Goal: Task Accomplishment & Management: Manage account settings

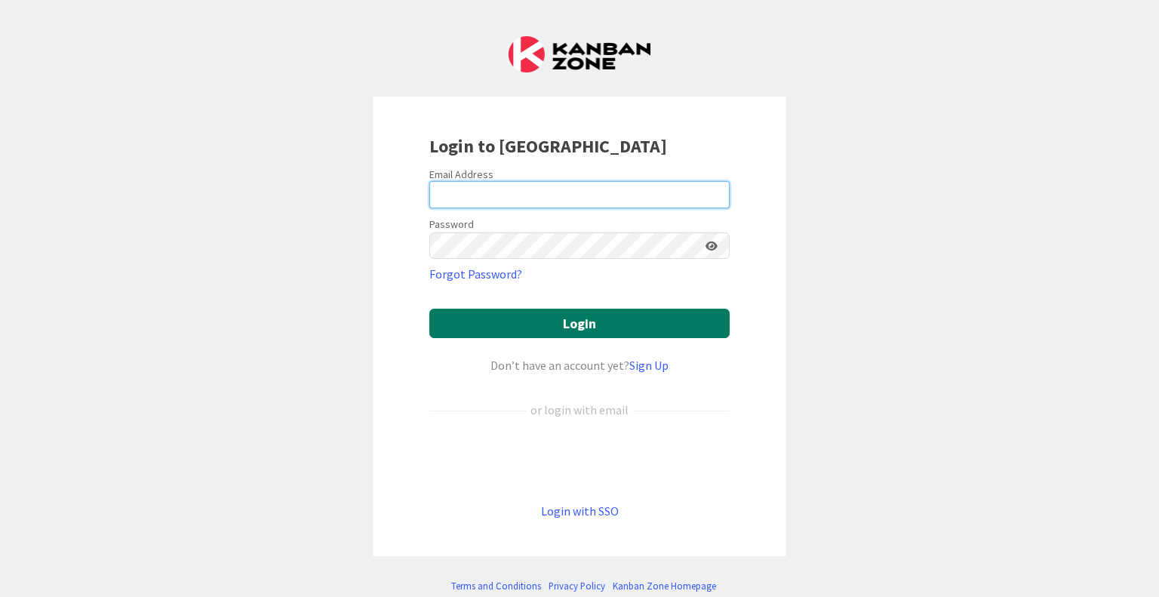
type input "[EMAIL_ADDRESS][DOMAIN_NAME]"
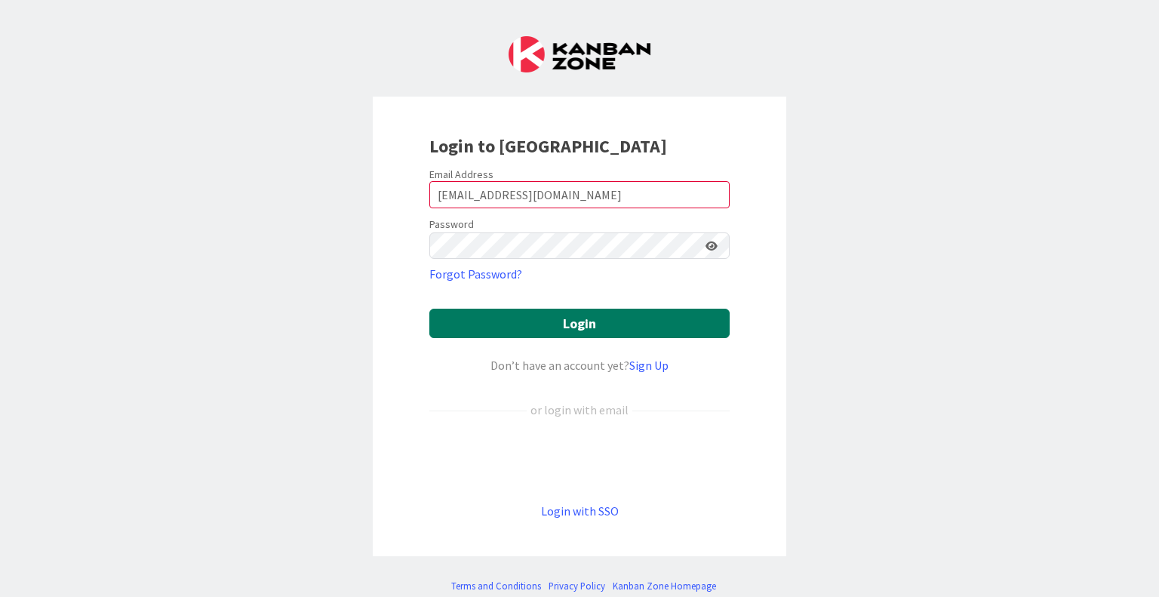
click at [549, 323] on button "Login" at bounding box center [579, 323] width 300 height 29
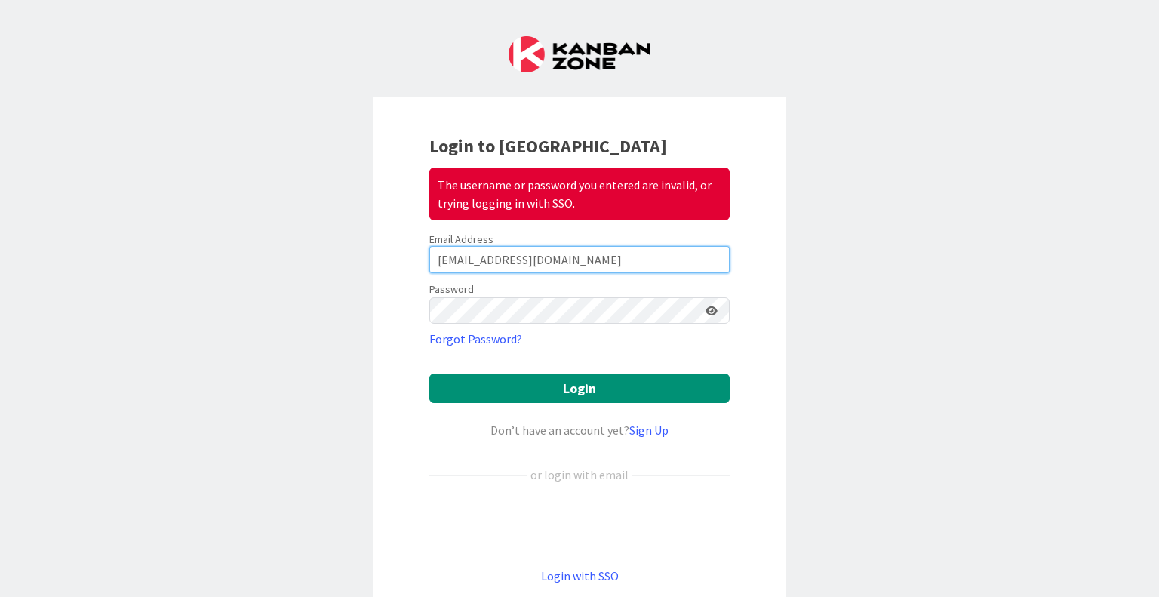
click at [543, 257] on input "[EMAIL_ADDRESS][DOMAIN_NAME]" at bounding box center [579, 259] width 300 height 27
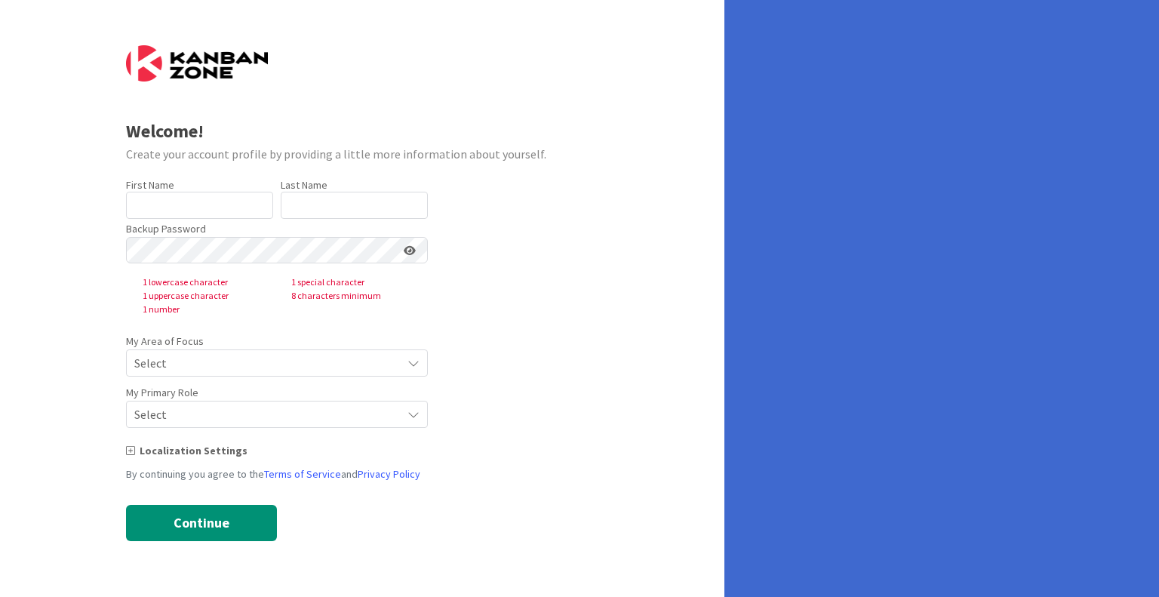
type input "[PERSON_NAME]"
type input "Keita"
click at [412, 250] on icon at bounding box center [410, 250] width 12 height 11
click at [174, 361] on span "Select" at bounding box center [264, 362] width 260 height 21
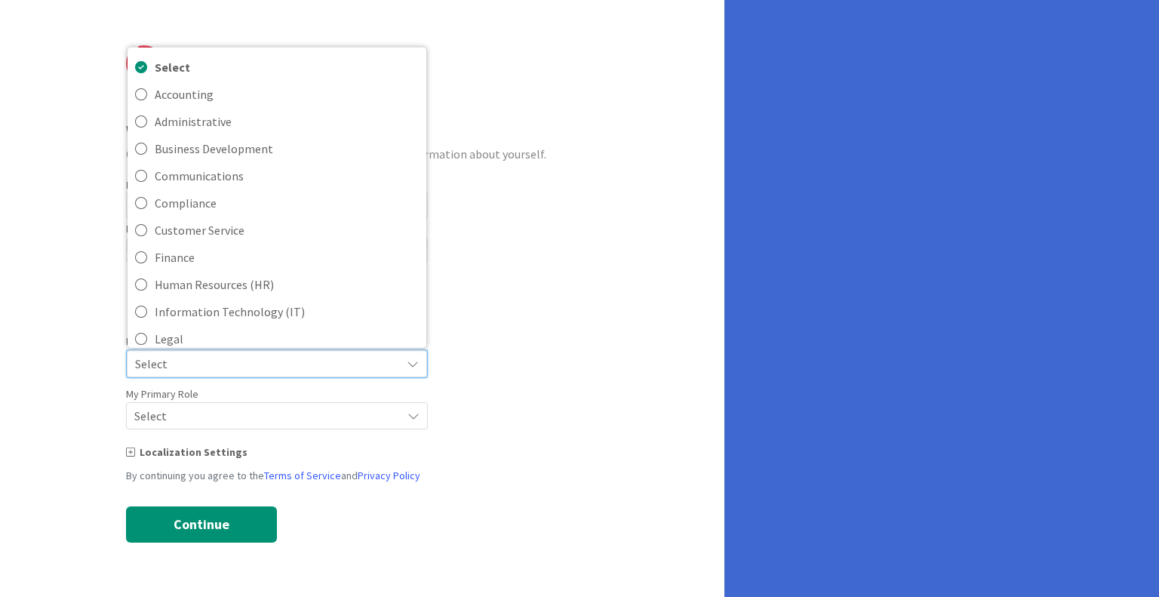
click at [175, 361] on span "Select" at bounding box center [264, 363] width 258 height 21
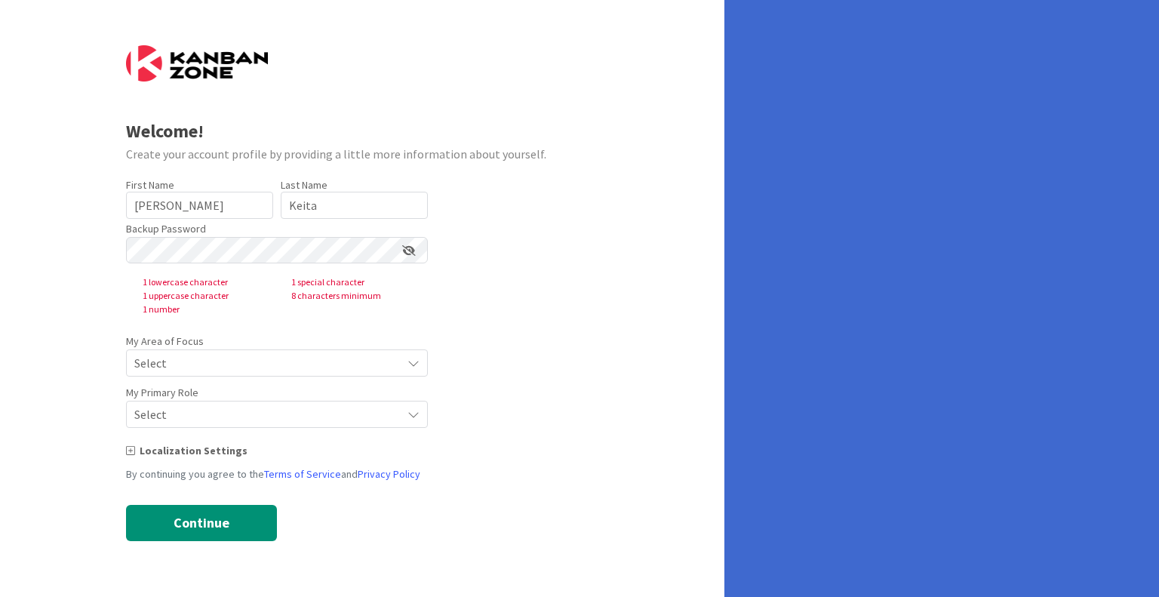
click at [595, 262] on form "Welcome! Create your account profile by providing a little more information abo…" at bounding box center [362, 293] width 473 height 496
click at [66, 270] on div "Welcome! Create your account profile by providing a little more information abo…" at bounding box center [362, 298] width 724 height 597
click at [411, 248] on icon at bounding box center [409, 250] width 14 height 11
click at [407, 254] on icon at bounding box center [410, 250] width 12 height 11
click at [411, 253] on icon at bounding box center [409, 250] width 14 height 11
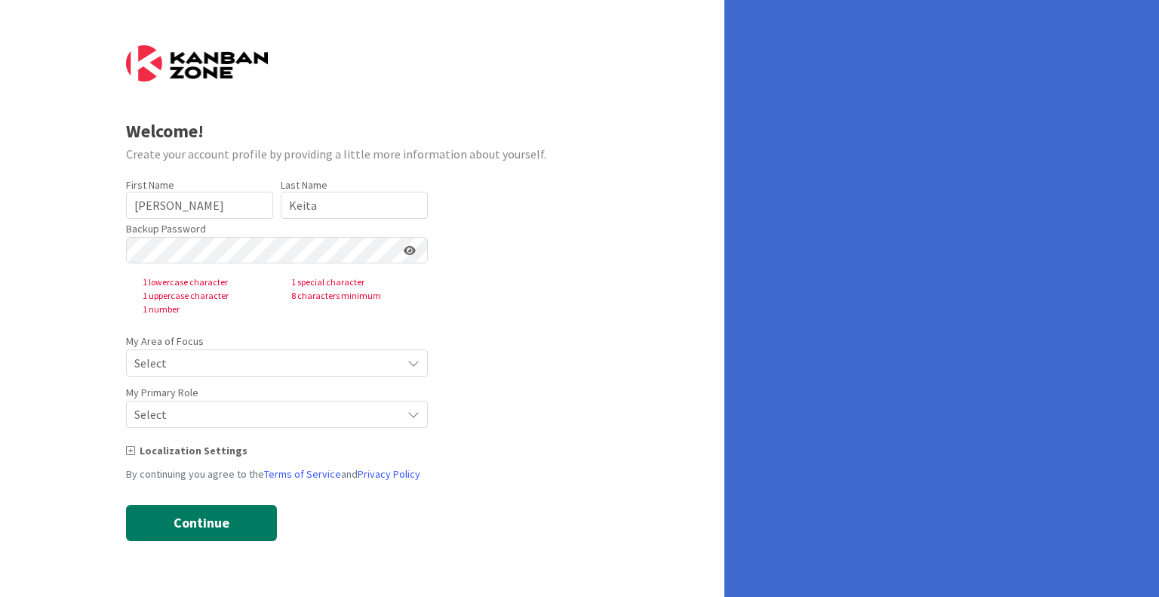
click at [181, 512] on button "Continue" at bounding box center [201, 523] width 151 height 36
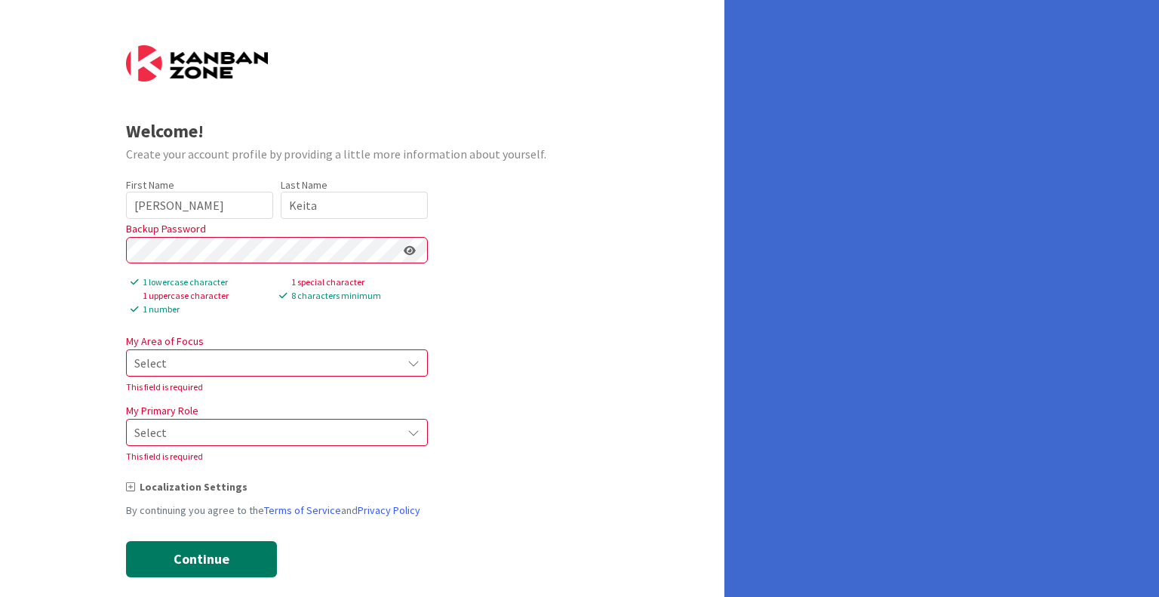
click at [154, 564] on button "Continue" at bounding box center [201, 559] width 151 height 36
click at [410, 369] on icon at bounding box center [413, 363] width 12 height 12
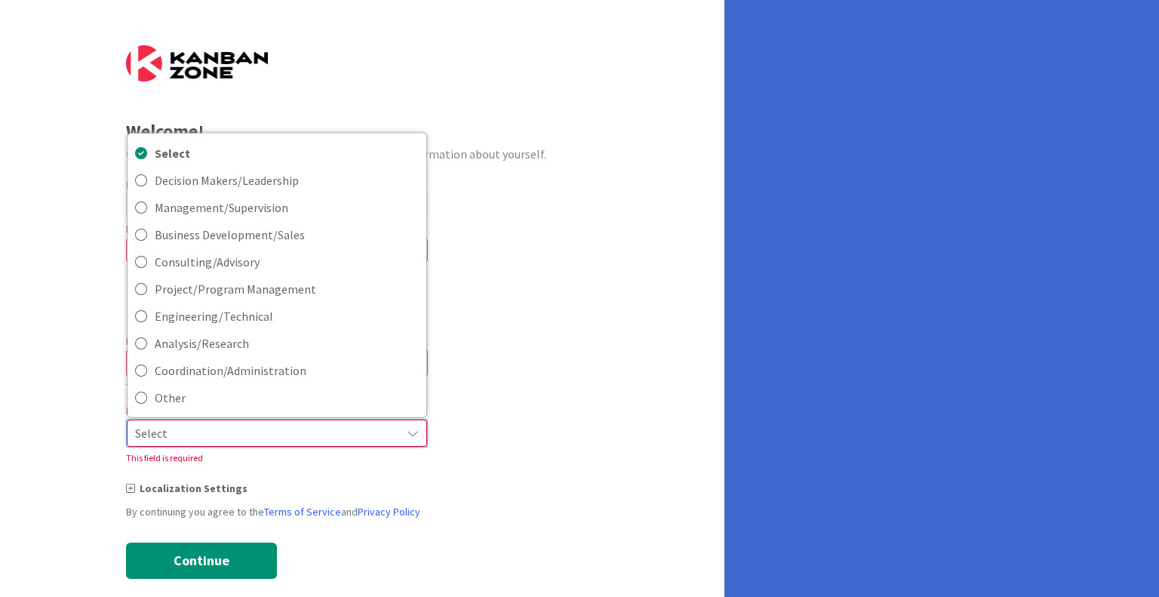
click at [410, 434] on icon at bounding box center [413, 433] width 12 height 12
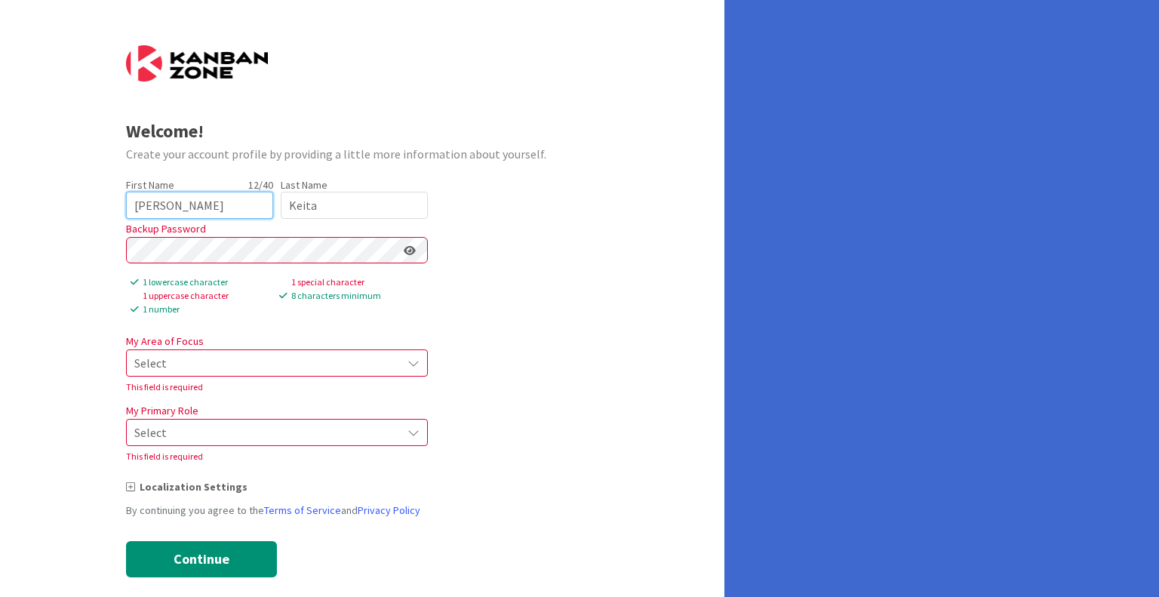
click at [199, 196] on input "[PERSON_NAME]" at bounding box center [199, 205] width 147 height 27
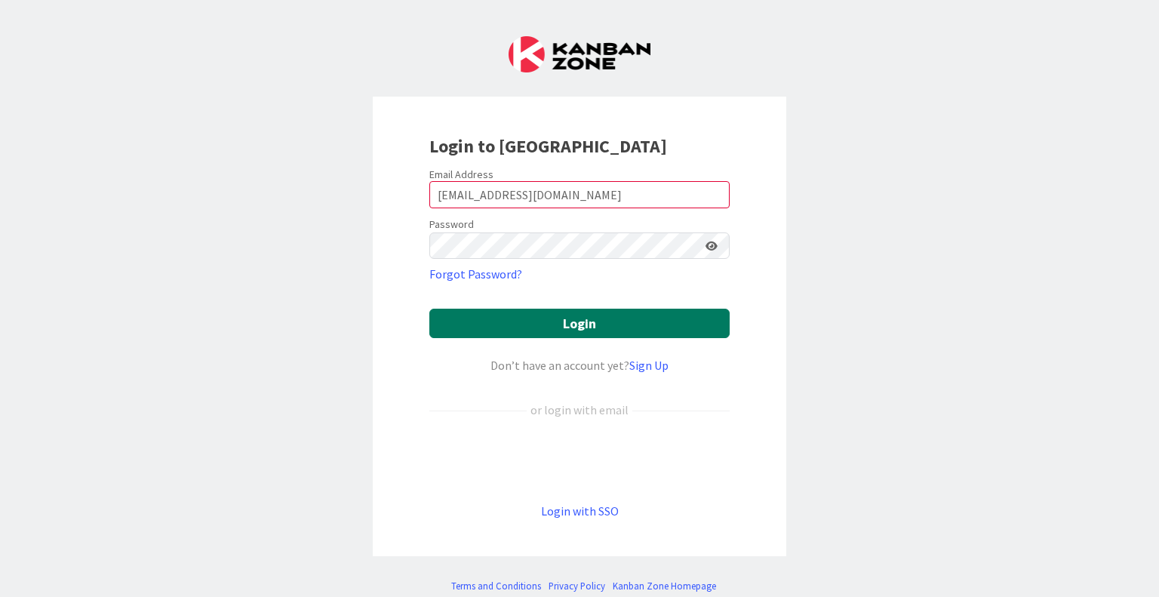
click at [559, 318] on button "Login" at bounding box center [579, 323] width 300 height 29
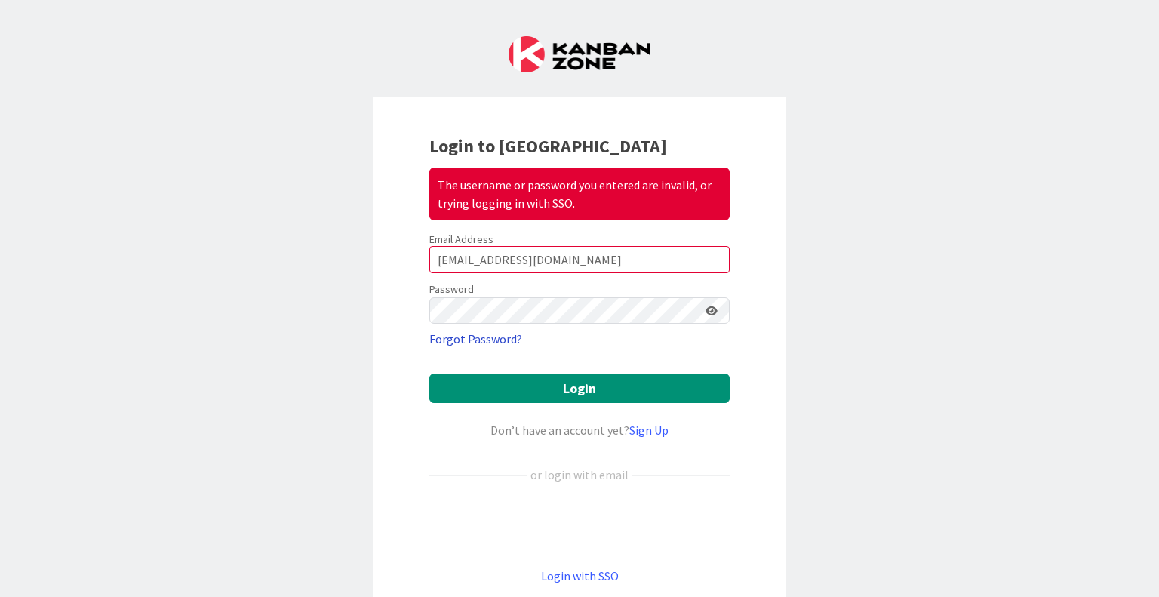
click at [451, 340] on link "Forgot Password?" at bounding box center [475, 339] width 93 height 18
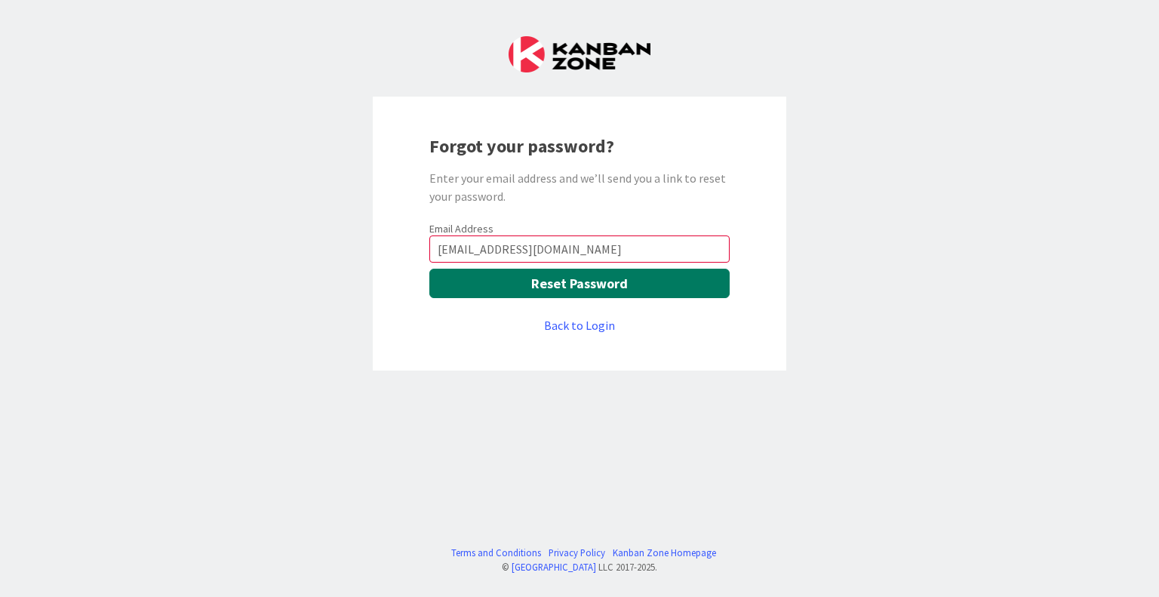
click at [551, 286] on button "Reset Password" at bounding box center [579, 283] width 300 height 29
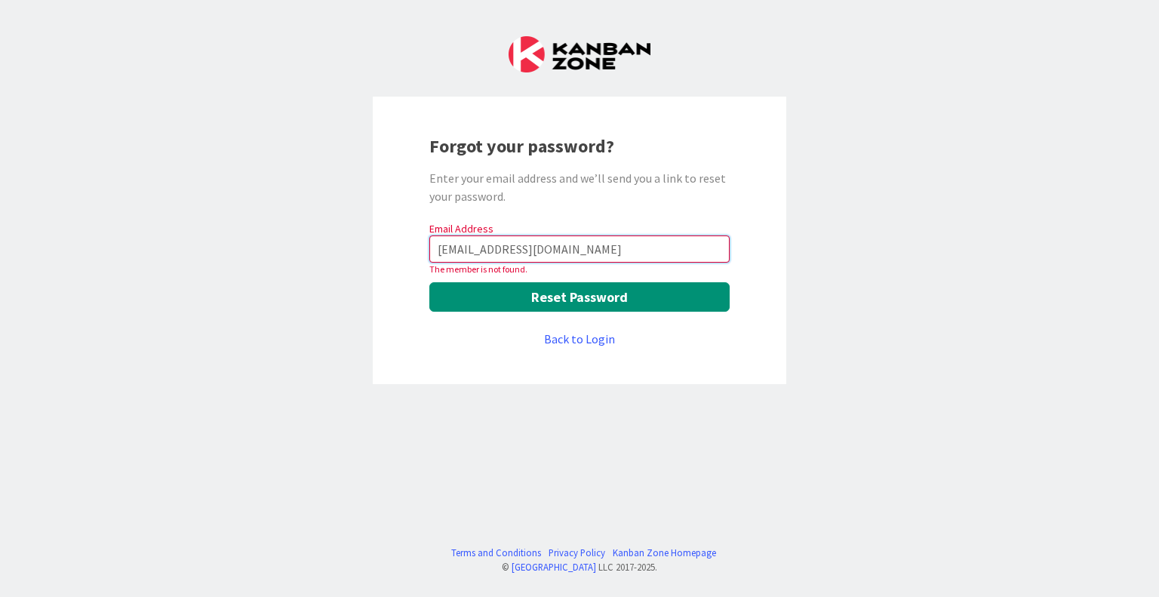
drag, startPoint x: 544, startPoint y: 253, endPoint x: 481, endPoint y: 253, distance: 63.4
click at [481, 253] on input "[EMAIL_ADDRESS][DOMAIN_NAME]" at bounding box center [579, 248] width 300 height 27
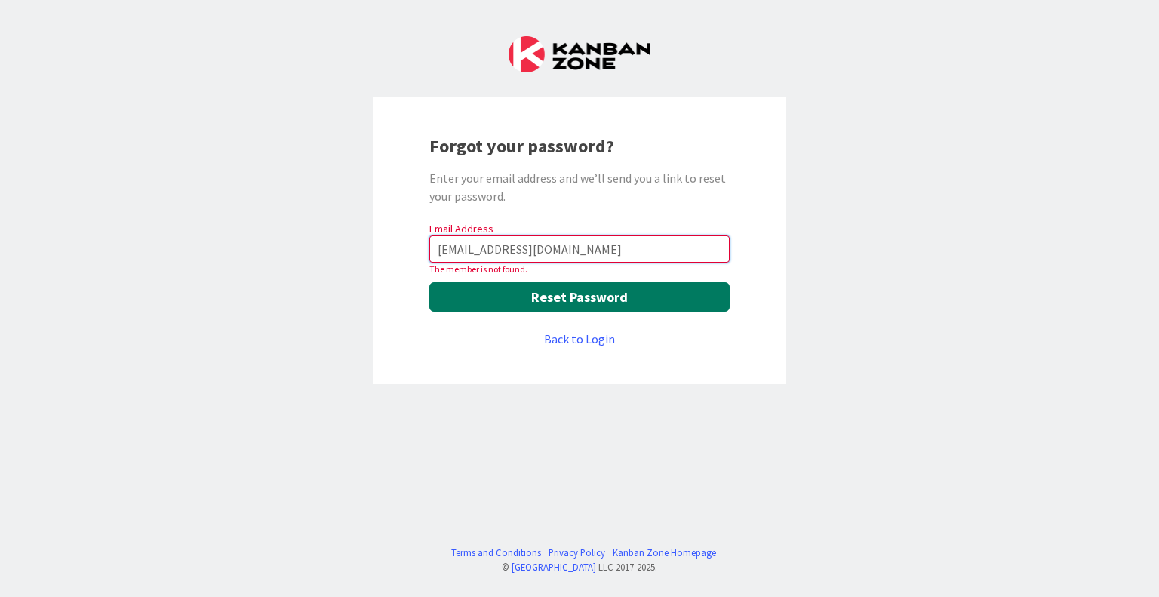
type input "[EMAIL_ADDRESS][DOMAIN_NAME]"
click at [576, 297] on button "Reset Password" at bounding box center [579, 296] width 300 height 29
